Goal: Use online tool/utility: Use online tool/utility

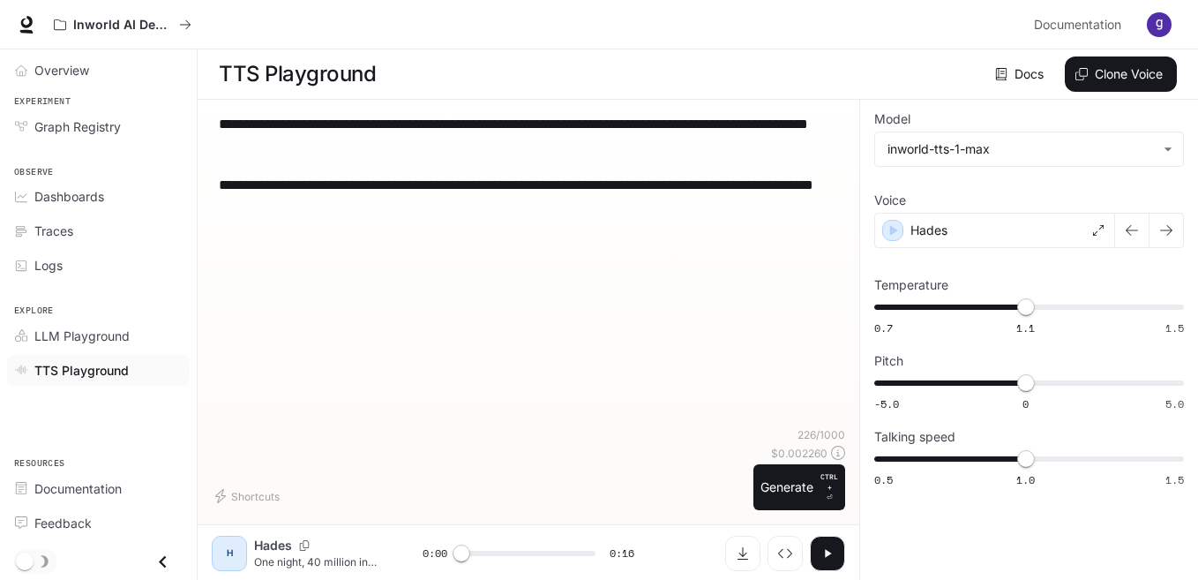
click at [389, 224] on textarea "**********" at bounding box center [528, 175] width 619 height 122
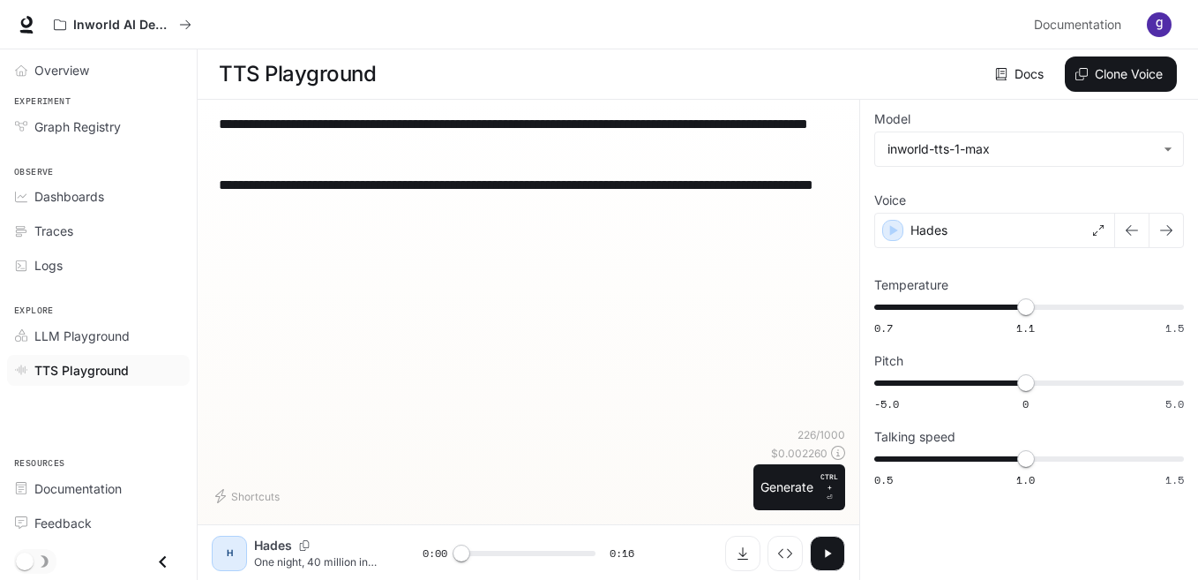
click at [389, 224] on textarea "**********" at bounding box center [528, 175] width 619 height 122
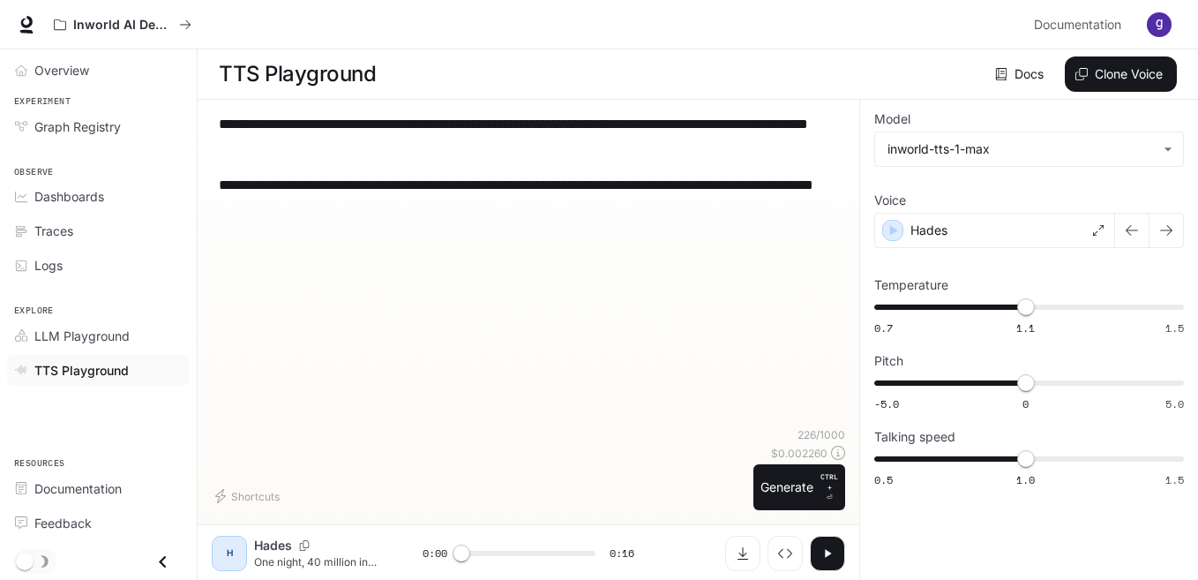
click at [389, 224] on textarea "**********" at bounding box center [528, 175] width 619 height 122
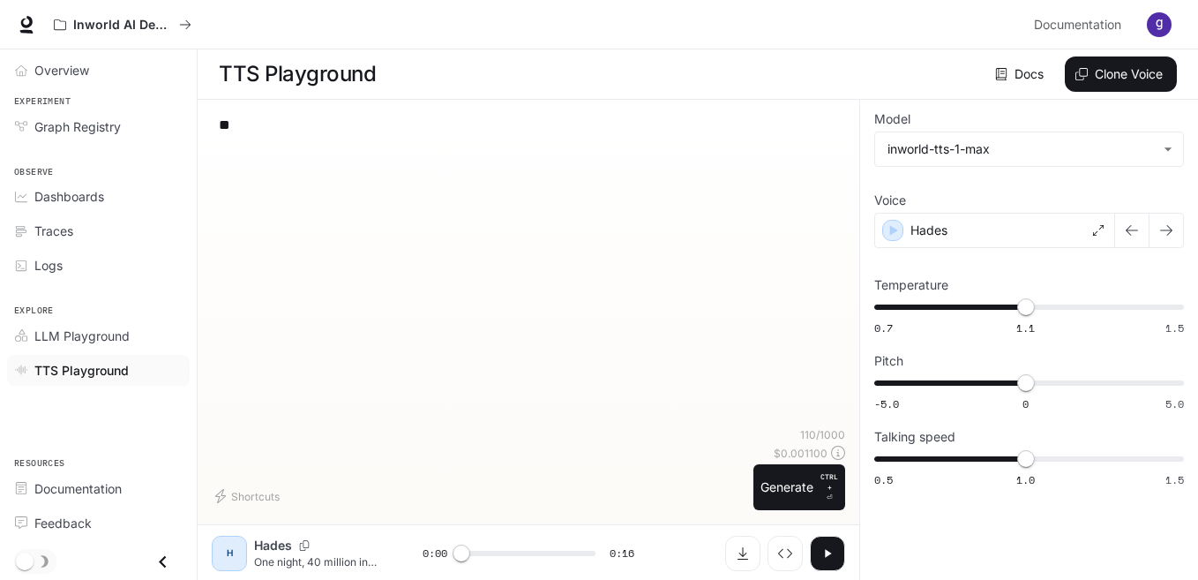
type textarea "*"
